Goal: Find contact information: Find contact information

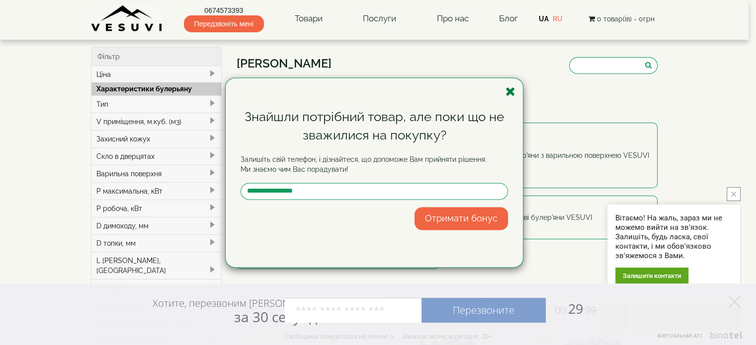
click at [511, 92] on icon "button" at bounding box center [510, 91] width 10 height 12
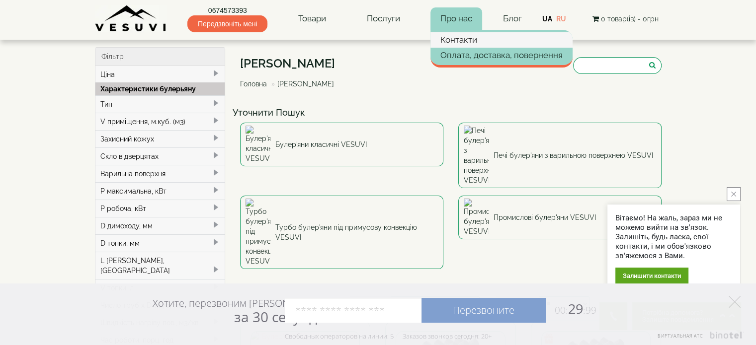
click at [457, 41] on link "Контакти" at bounding box center [501, 39] width 142 height 15
